Goal: Check status: Check status

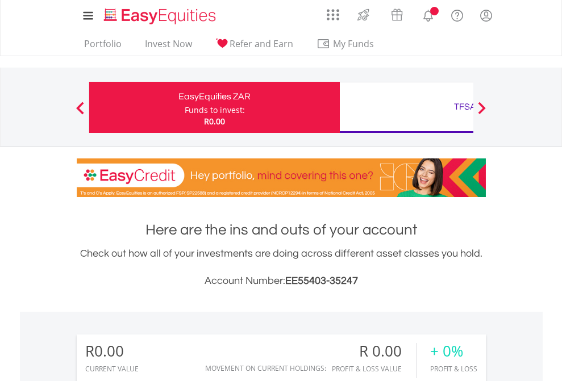
scroll to position [109, 178]
click at [185, 107] on div "Funds to invest:" at bounding box center [215, 109] width 60 height 11
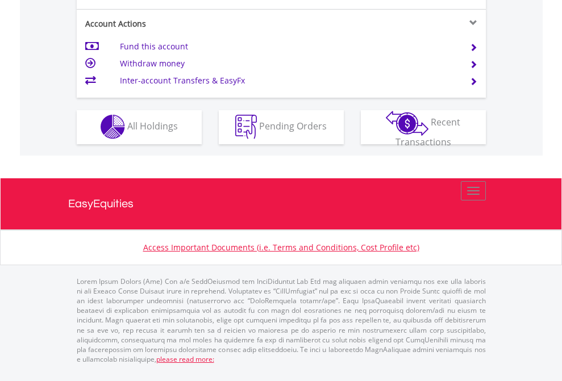
scroll to position [968, 0]
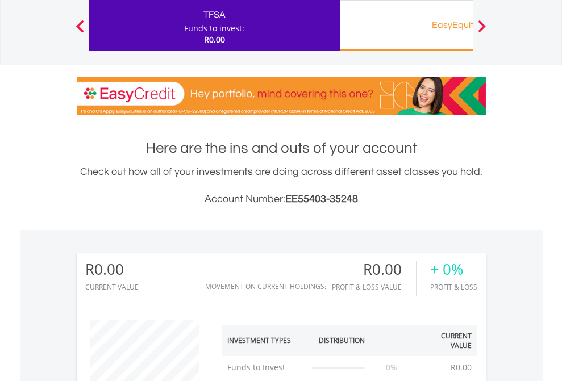
click at [406, 26] on div "EasyEquities RA" at bounding box center [464, 25] width 237 height 16
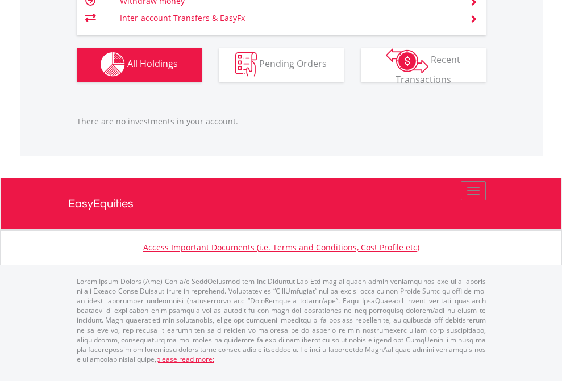
scroll to position [109, 178]
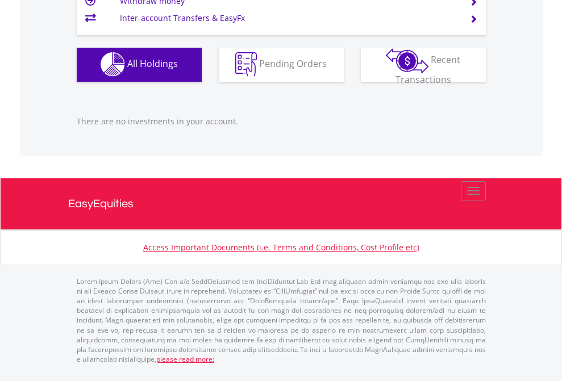
scroll to position [109, 178]
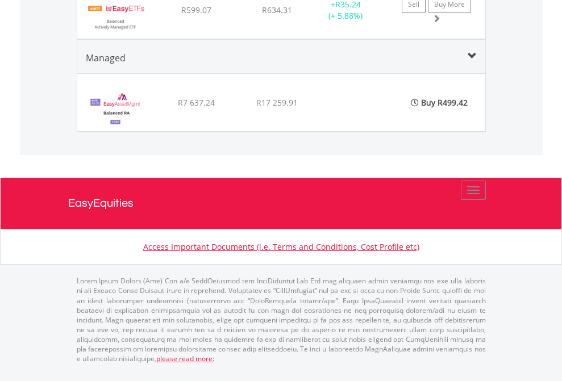
scroll to position [1397, 0]
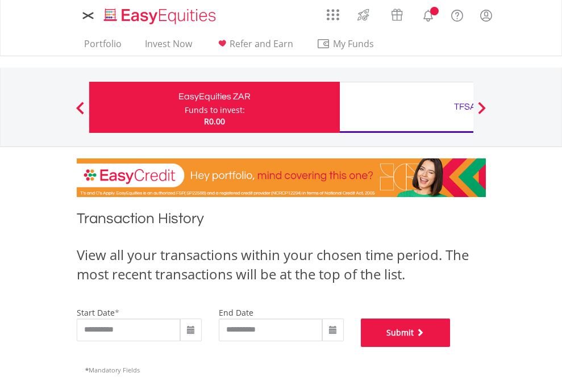
click at [450, 347] on button "Submit" at bounding box center [406, 333] width 90 height 28
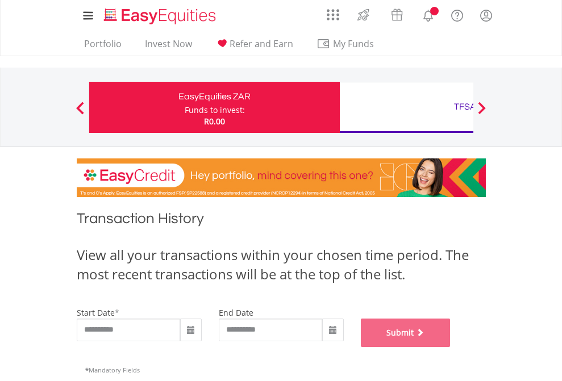
scroll to position [461, 0]
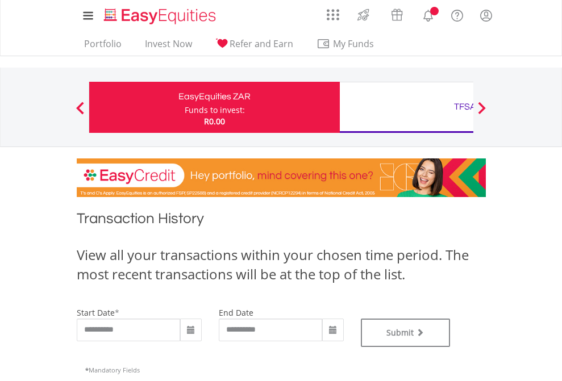
click at [406, 107] on div "TFSA" at bounding box center [464, 107] width 237 height 16
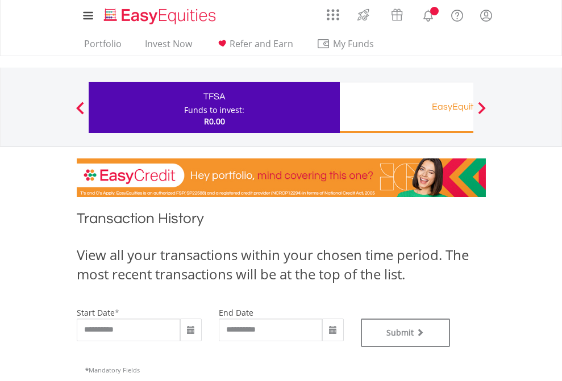
type input "**********"
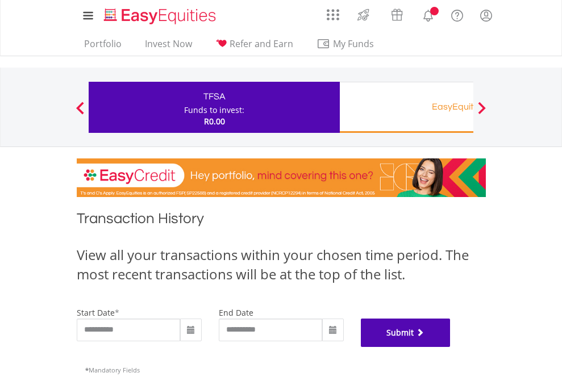
click at [450, 347] on button "Submit" at bounding box center [406, 333] width 90 height 28
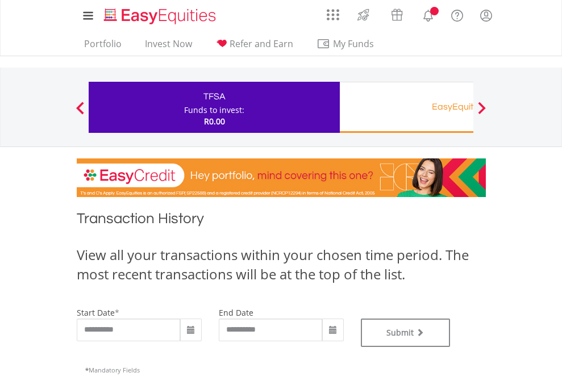
click at [406, 107] on div "EasyEquities RA" at bounding box center [464, 107] width 237 height 16
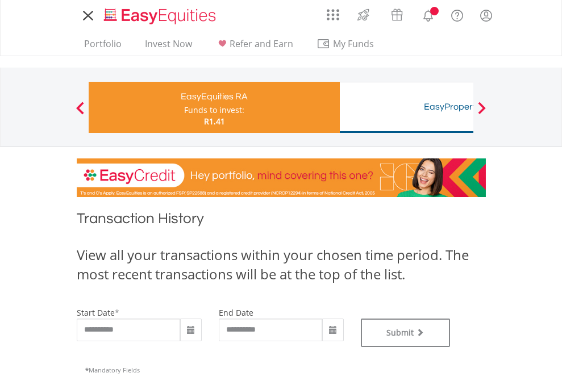
type input "**********"
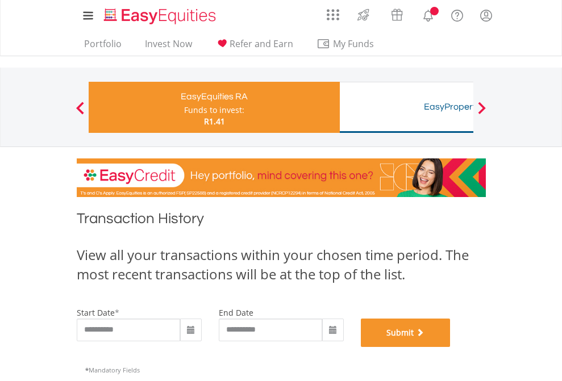
click at [450, 347] on button "Submit" at bounding box center [406, 333] width 90 height 28
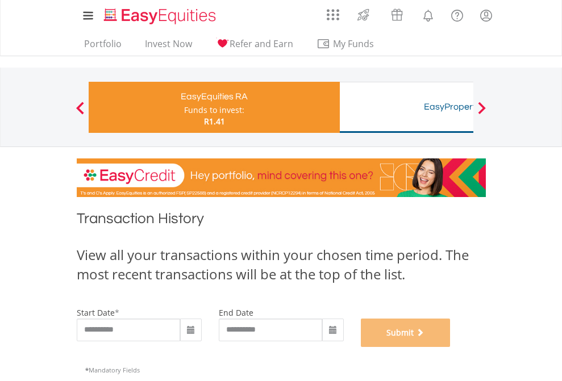
scroll to position [461, 0]
